Goal: Task Accomplishment & Management: Complete application form

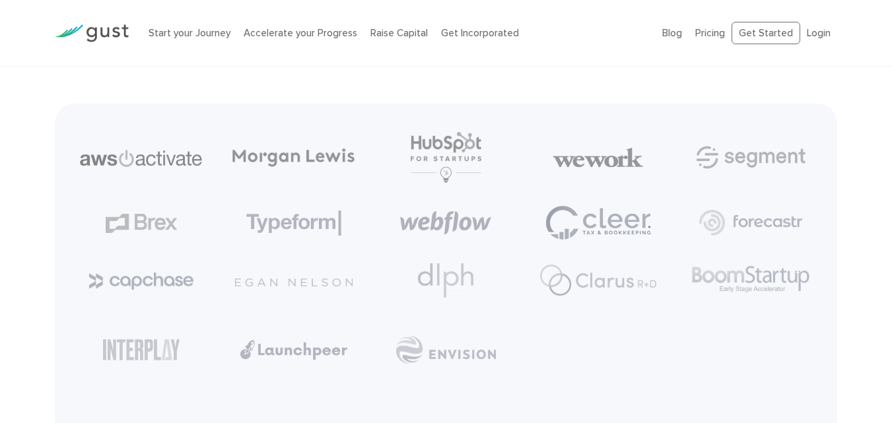
scroll to position [2741, 0]
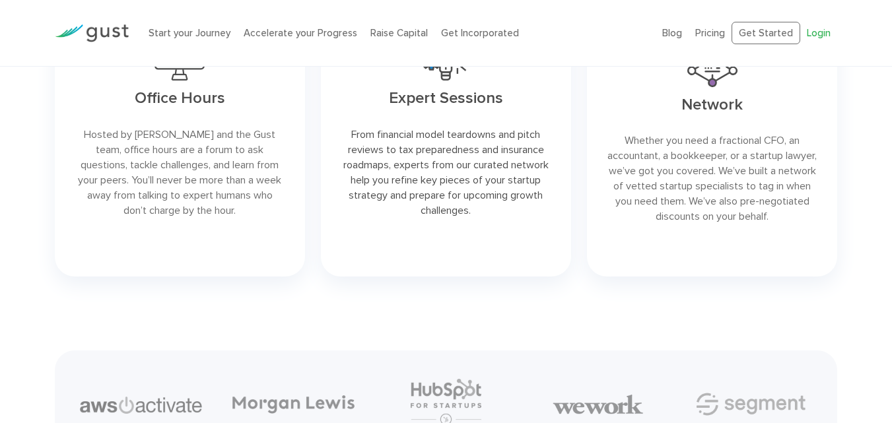
click at [816, 28] on link "Login" at bounding box center [819, 33] width 24 height 12
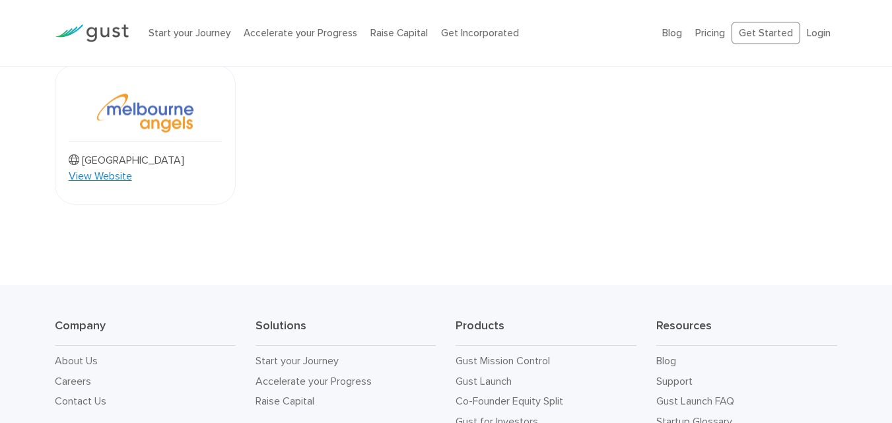
scroll to position [1302, 0]
click at [298, 353] on link "Start your Journey" at bounding box center [297, 359] width 83 height 13
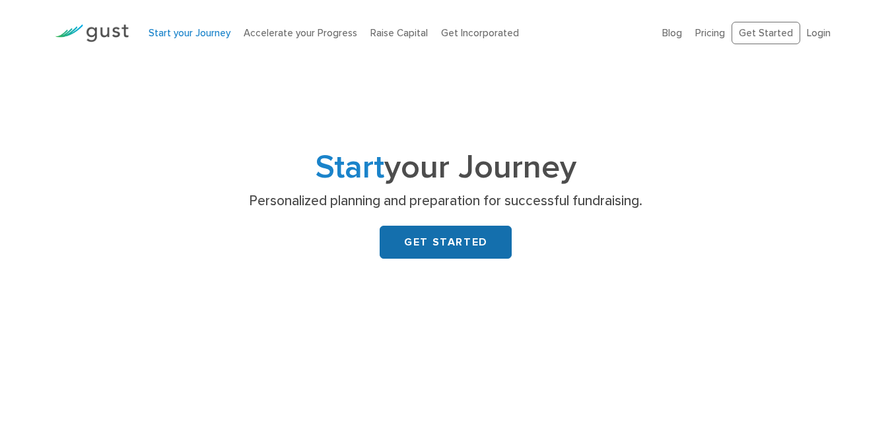
click at [452, 234] on link "GET STARTED" at bounding box center [446, 242] width 132 height 33
